Goal: Transaction & Acquisition: Subscribe to service/newsletter

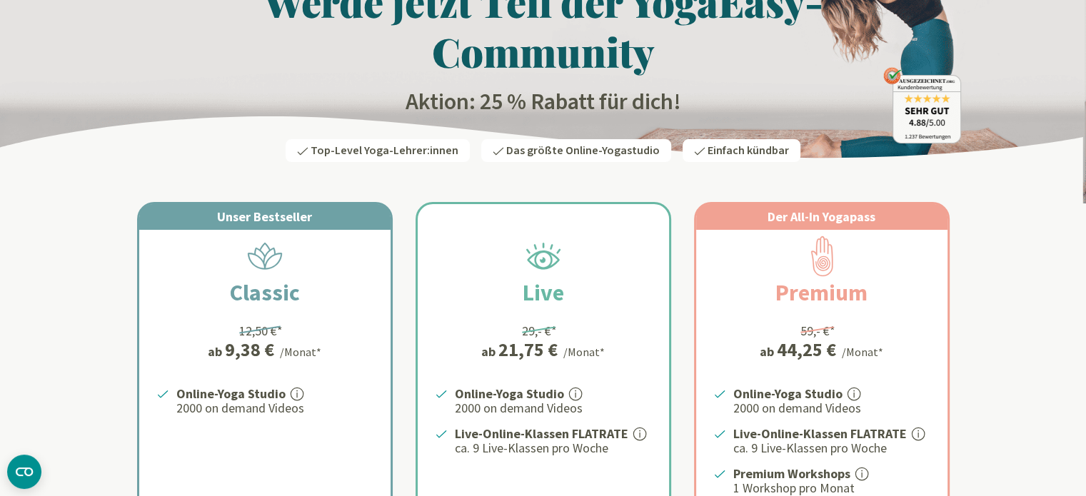
scroll to position [378, 0]
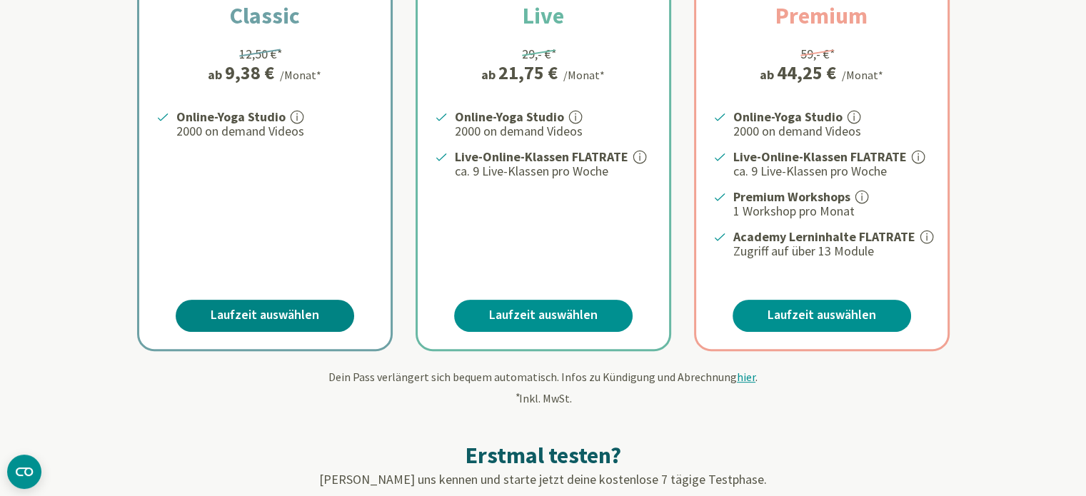
click at [303, 312] on link "Laufzeit auswählen" at bounding box center [265, 316] width 178 height 32
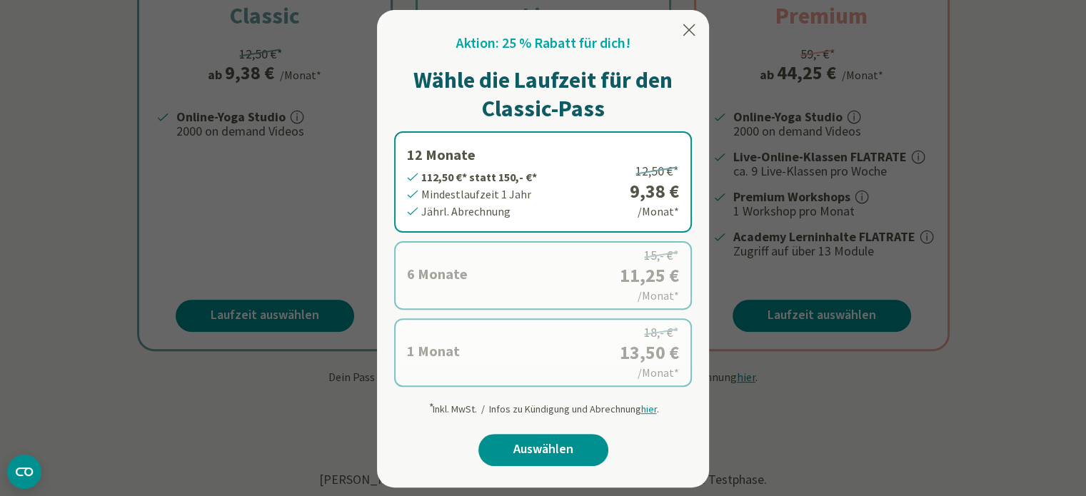
click at [559, 148] on label "12 Monate 112,50 €* statt 150,- €* Mindestlaufzeit 1 Jahr Jährl. Abrechnung 12,…" at bounding box center [543, 181] width 298 height 101
click at [540, 443] on link "Auswählen" at bounding box center [543, 450] width 130 height 32
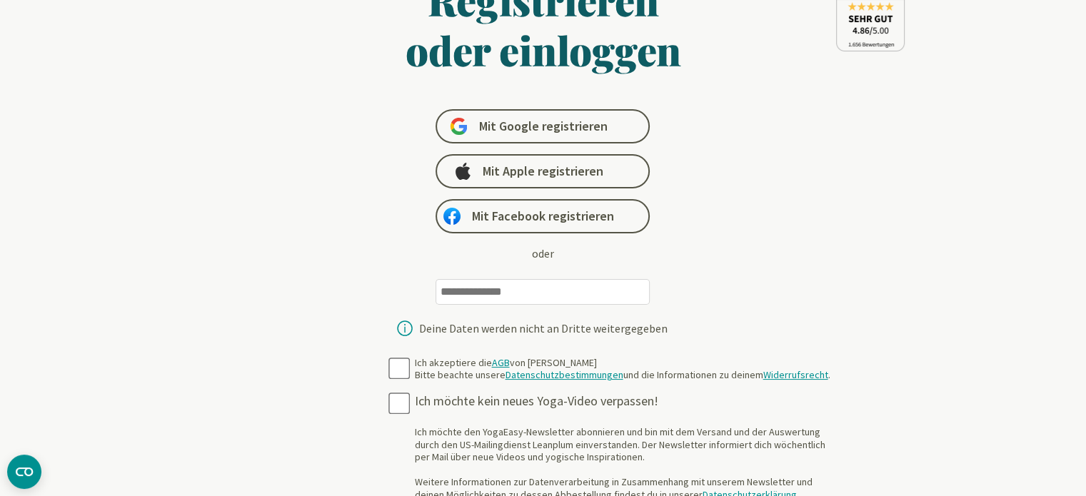
scroll to position [103, 0]
type input "**********"
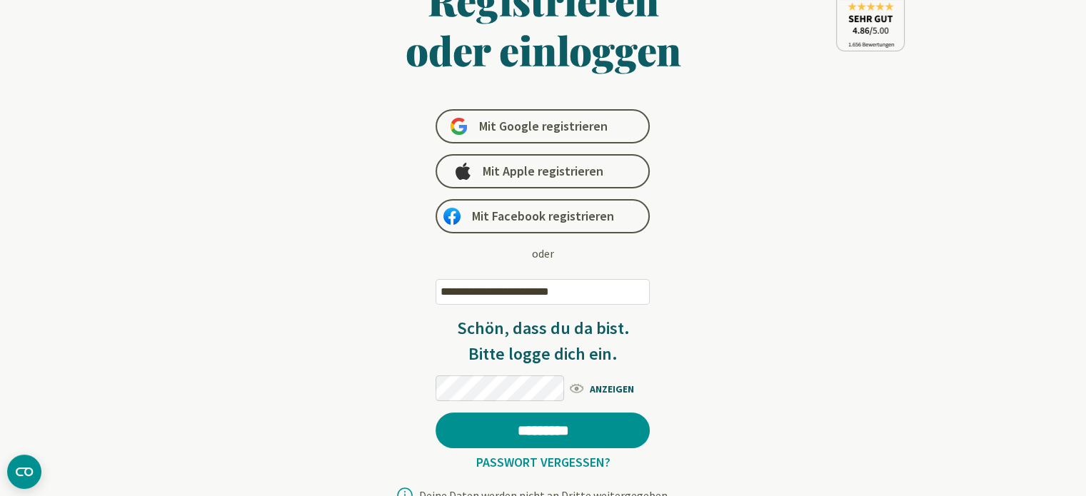
click at [394, 367] on form "**********" at bounding box center [543, 453] width 552 height 956
click at [597, 387] on span "ANZEIGEN" at bounding box center [608, 388] width 82 height 18
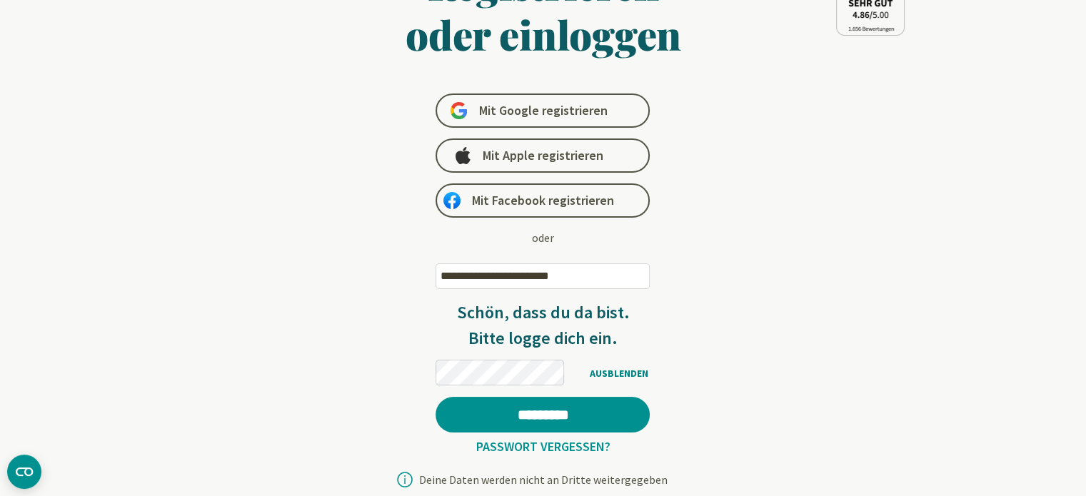
scroll to position [125, 0]
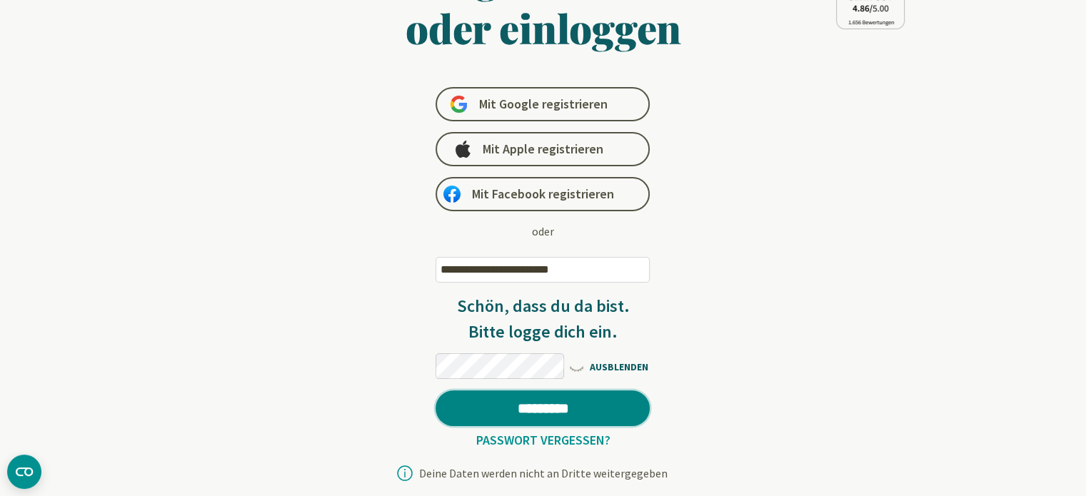
click at [542, 412] on input "*********" at bounding box center [542, 408] width 214 height 36
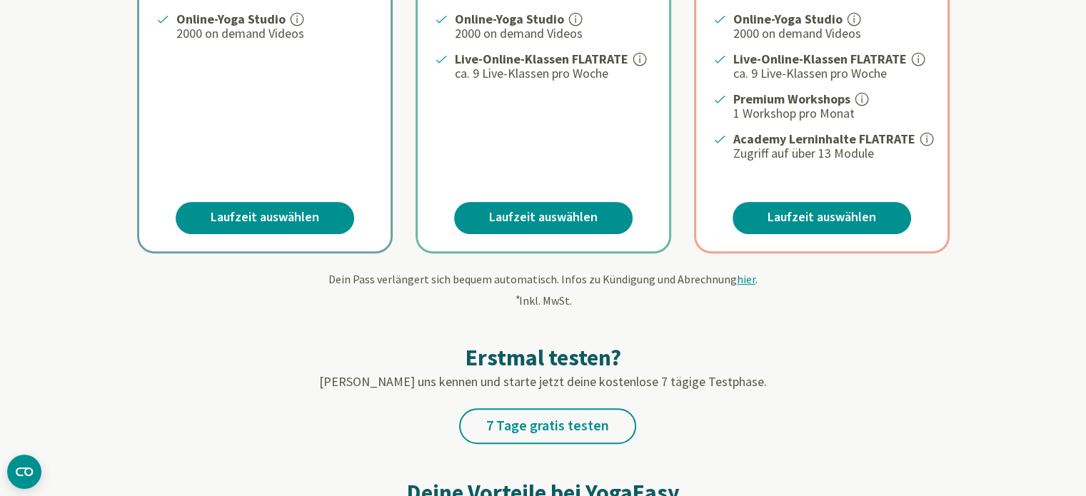
scroll to position [477, 0]
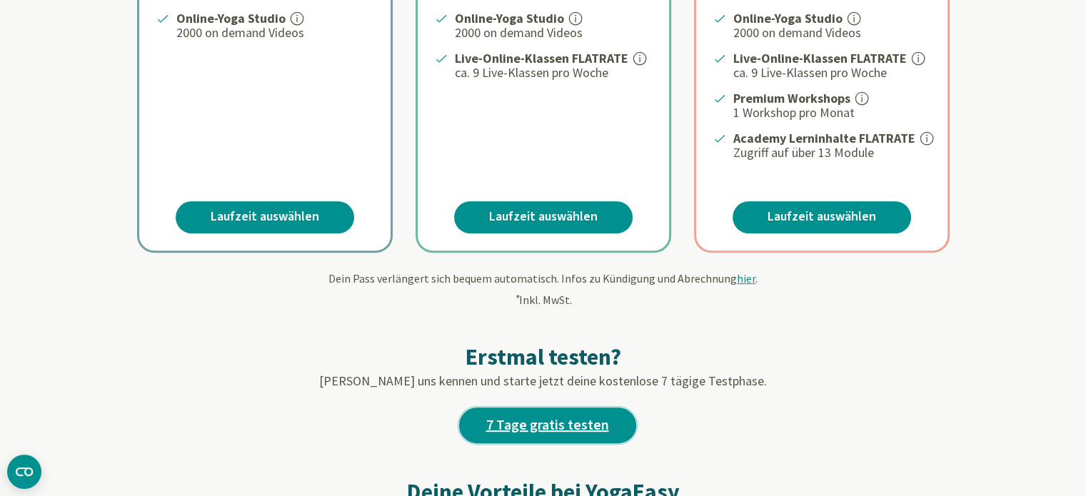
click at [557, 430] on link "7 Tage gratis testen" at bounding box center [547, 426] width 177 height 36
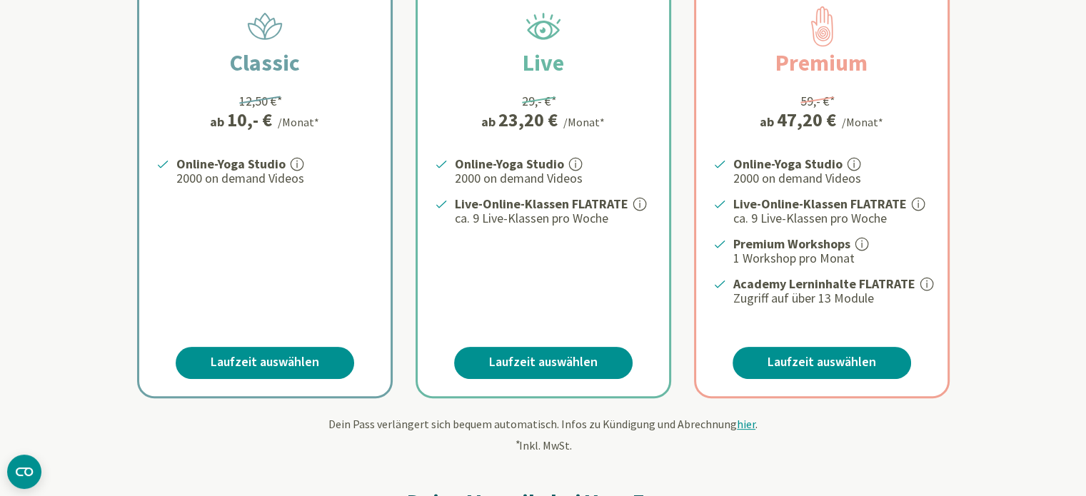
scroll to position [331, 0]
click at [300, 164] on icon at bounding box center [296, 164] width 13 height 13
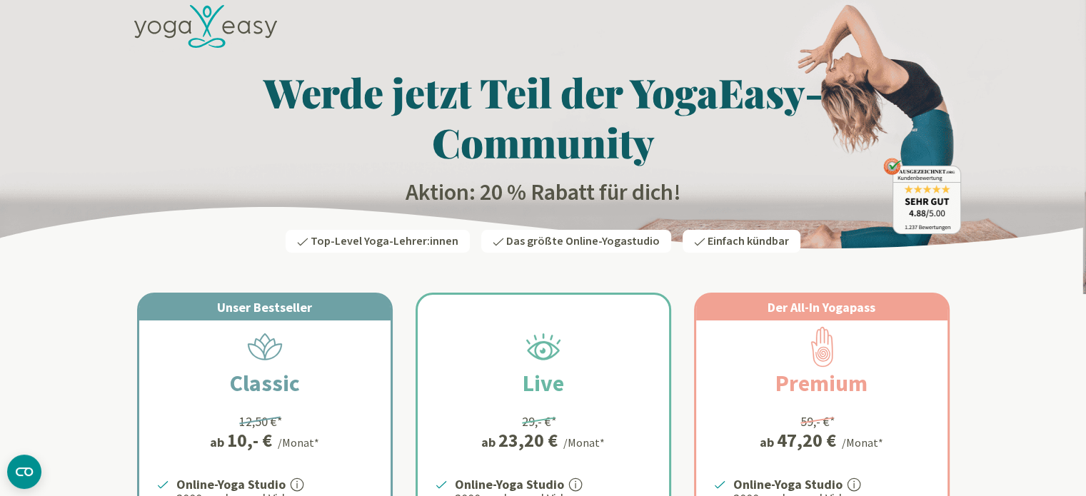
scroll to position [0, 0]
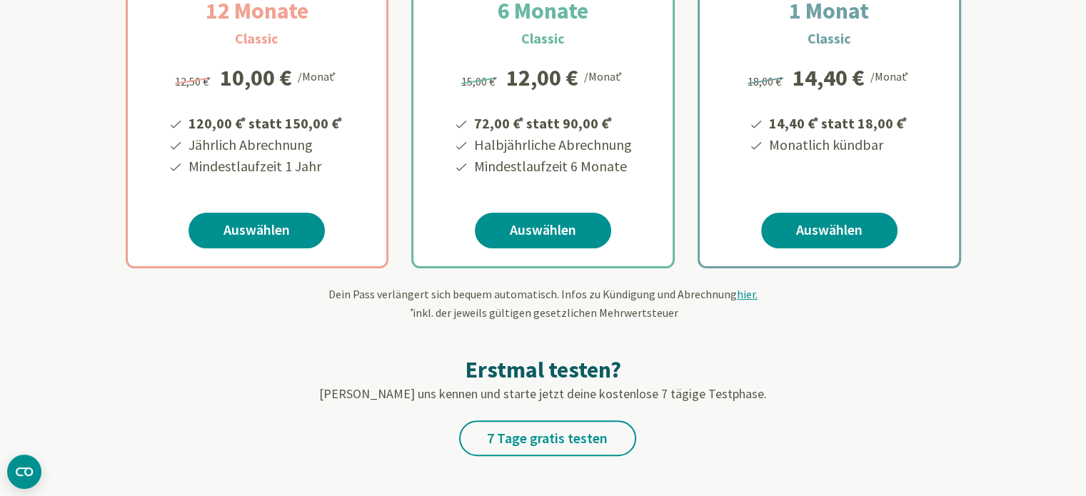
scroll to position [350, 0]
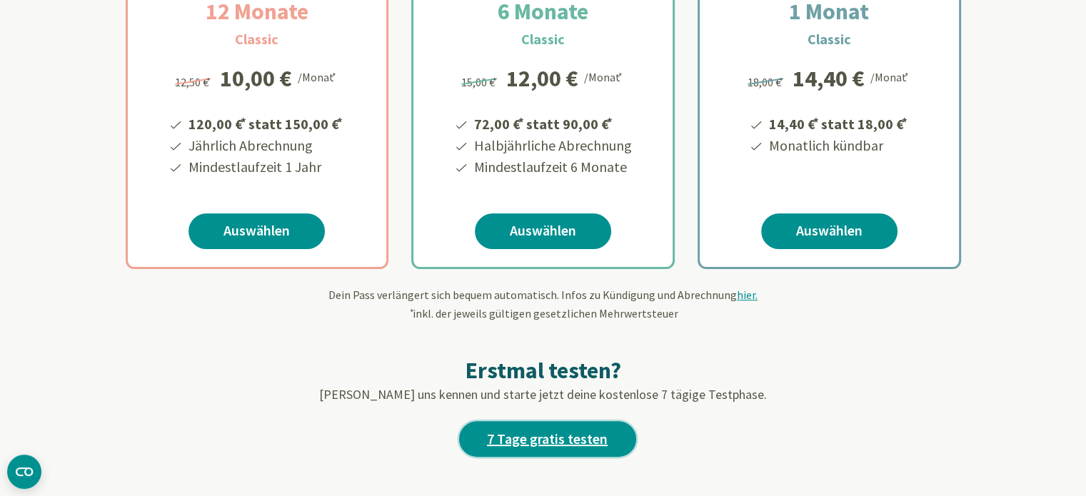
click at [605, 433] on link "7 Tage gratis testen" at bounding box center [547, 439] width 177 height 36
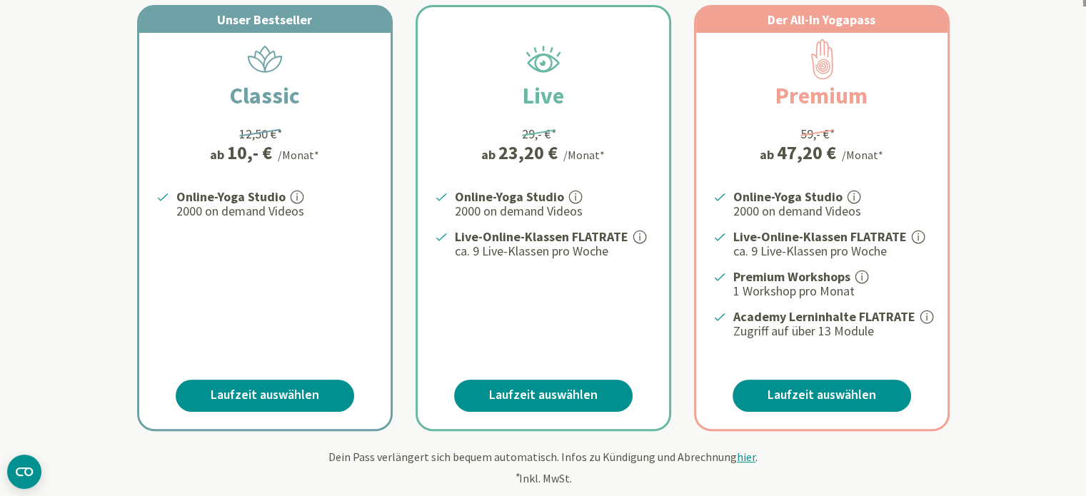
scroll to position [300, 0]
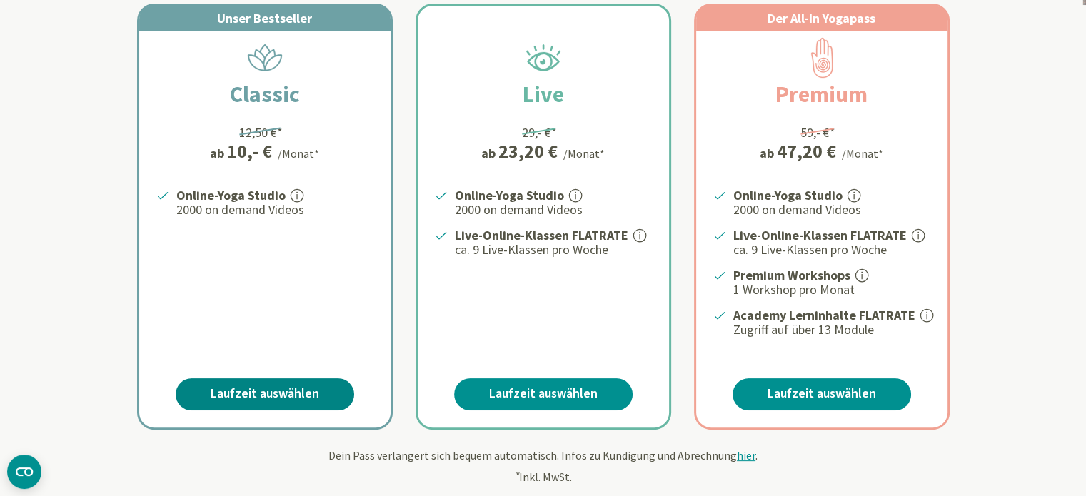
click at [280, 381] on link "Laufzeit auswählen" at bounding box center [265, 394] width 178 height 32
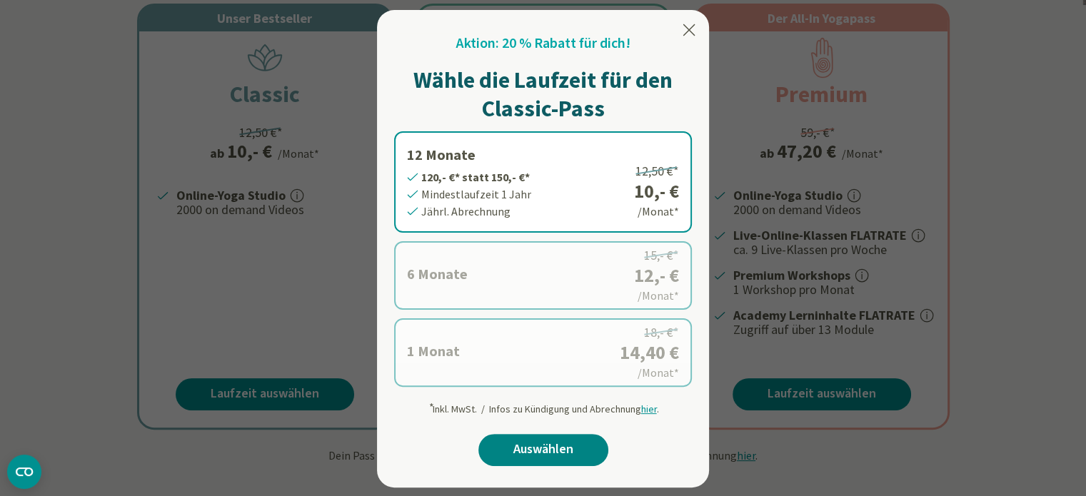
click at [552, 441] on link "Auswählen" at bounding box center [543, 450] width 130 height 32
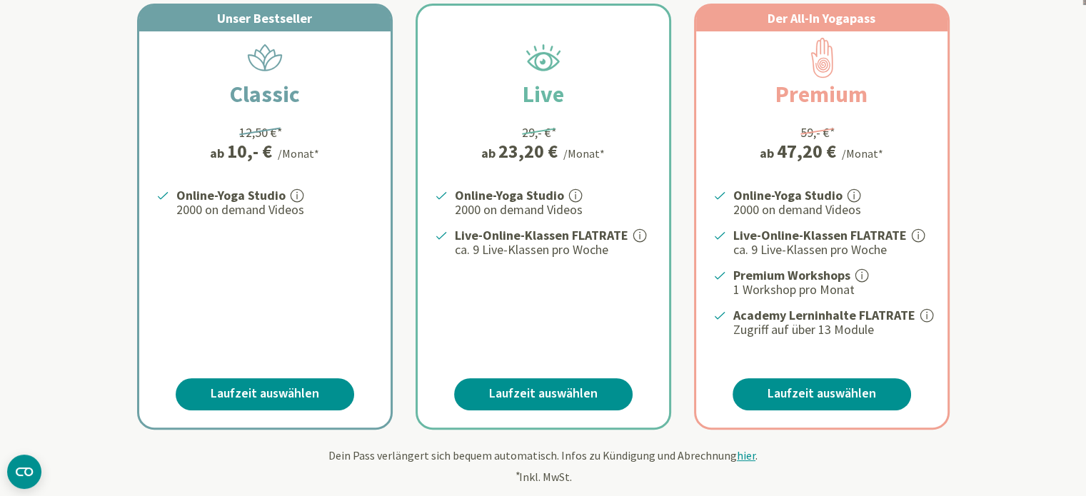
click at [742, 450] on span "hier" at bounding box center [746, 455] width 19 height 14
click at [788, 472] on div "Dein Pass verlängert sich bequem automatisch. Infos zu Kündigung und Abrechnung…" at bounding box center [543, 466] width 835 height 39
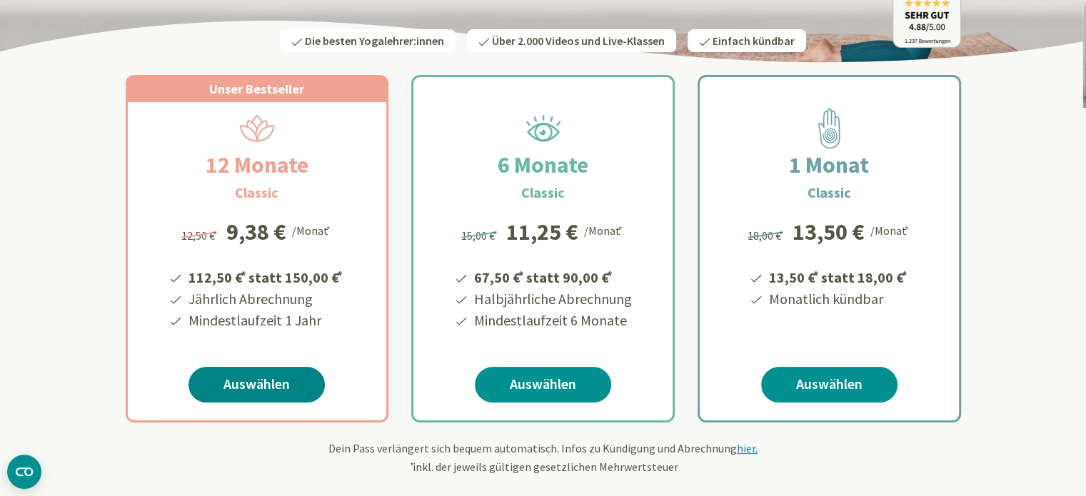
click at [243, 367] on link "Auswählen" at bounding box center [256, 385] width 136 height 36
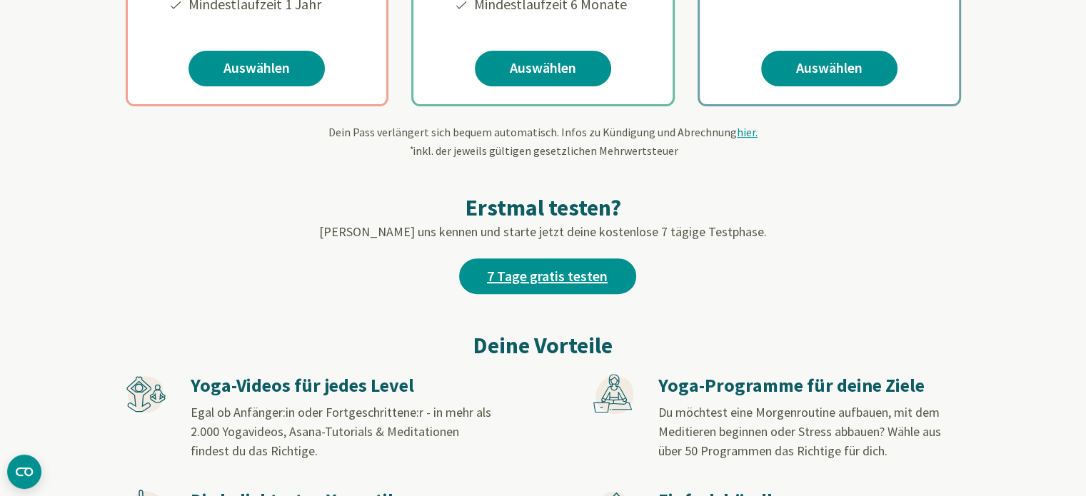
scroll to position [514, 0]
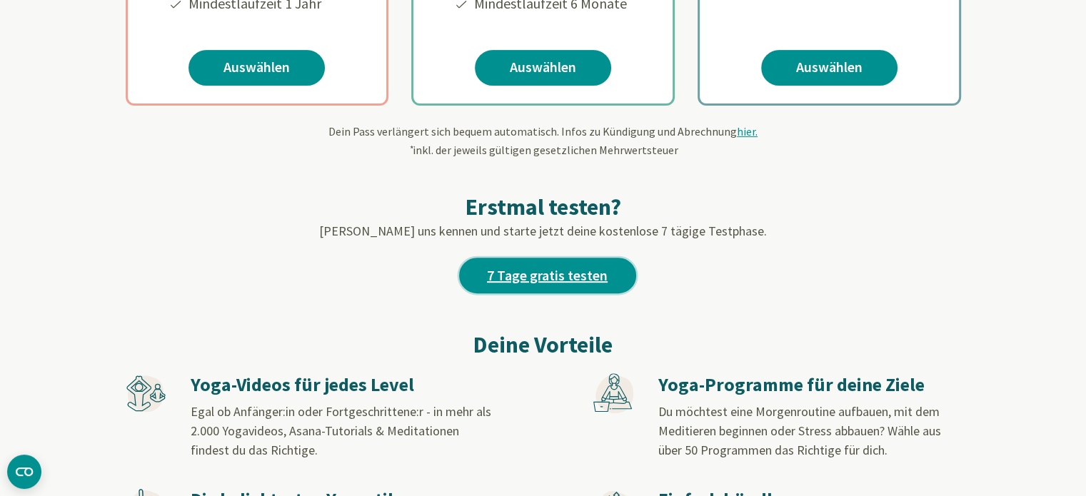
click at [514, 276] on link "7 Tage gratis testen" at bounding box center [547, 276] width 177 height 36
